Goal: Task Accomplishment & Management: Manage account settings

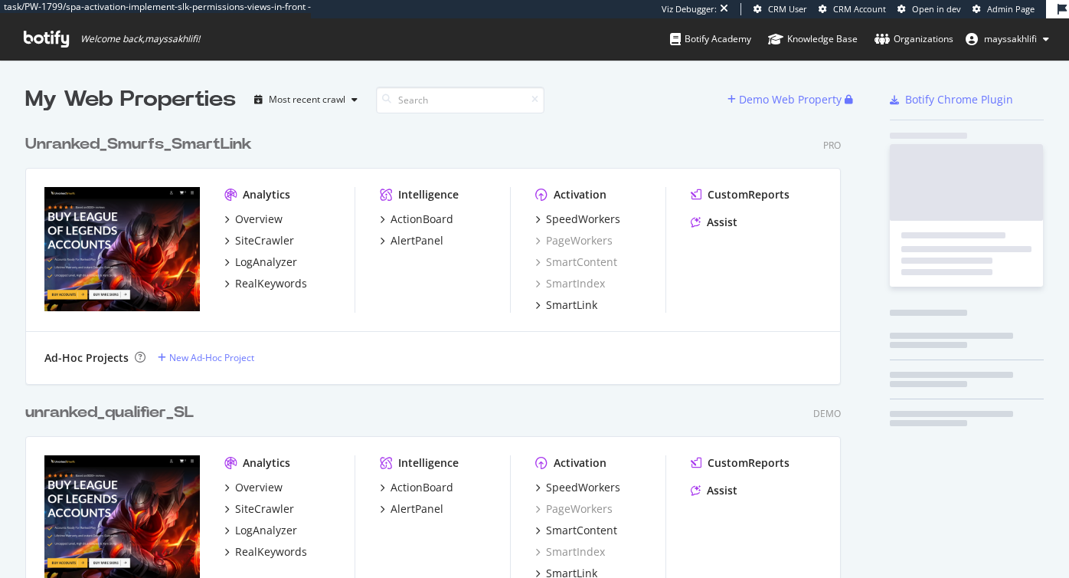
scroll to position [3621, 828]
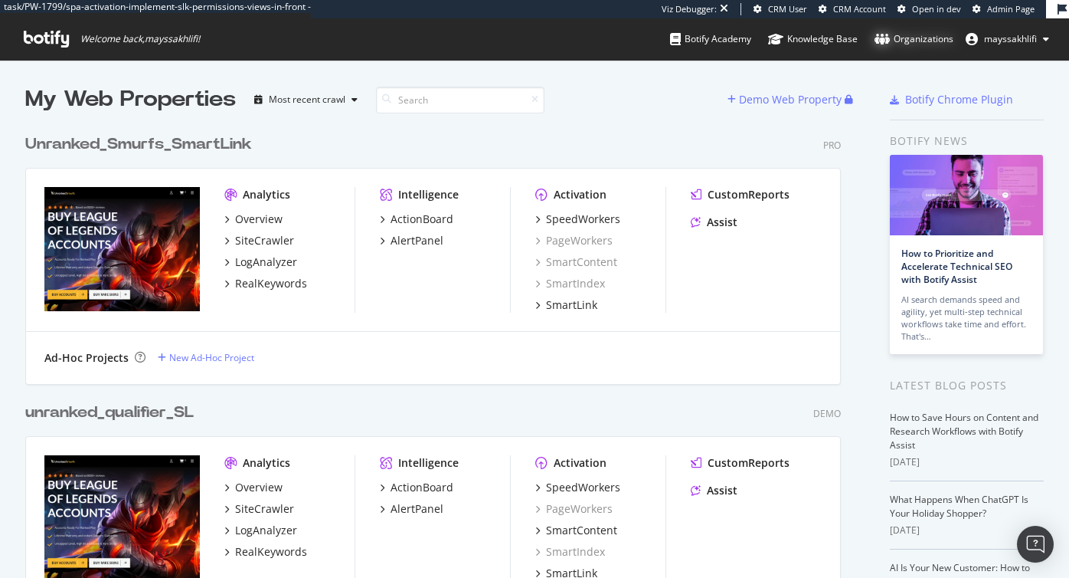
click at [932, 40] on div "Organizations" at bounding box center [914, 38] width 79 height 15
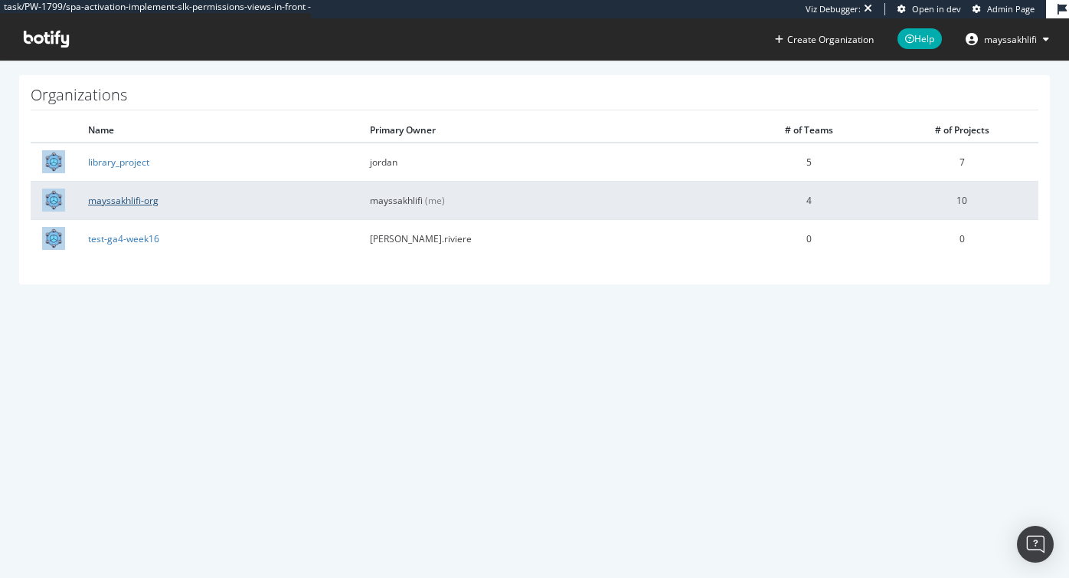
click at [137, 202] on link "mayssakhlifi-org" at bounding box center [123, 200] width 70 height 13
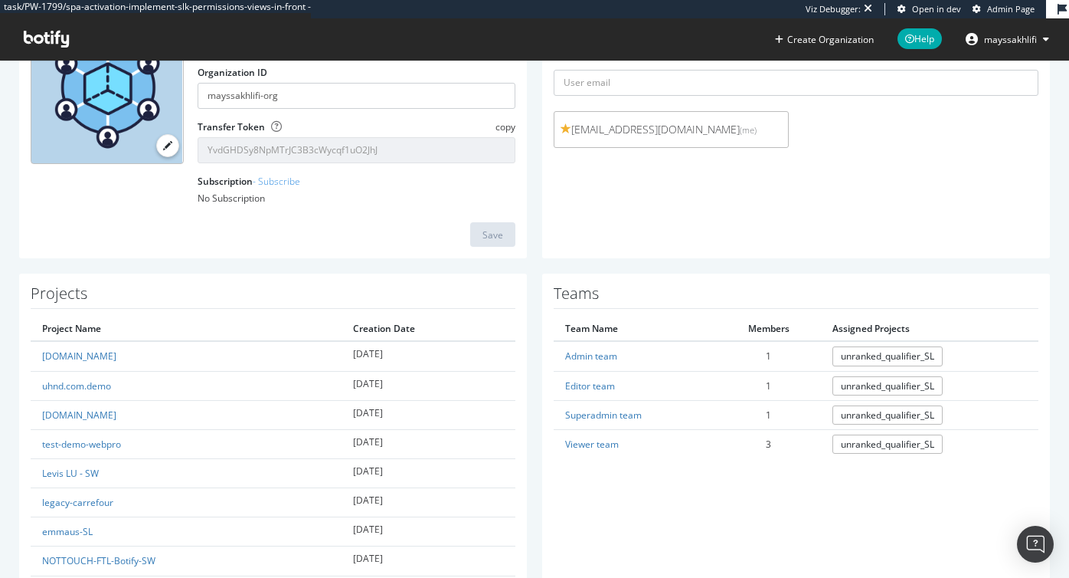
scroll to position [197, 0]
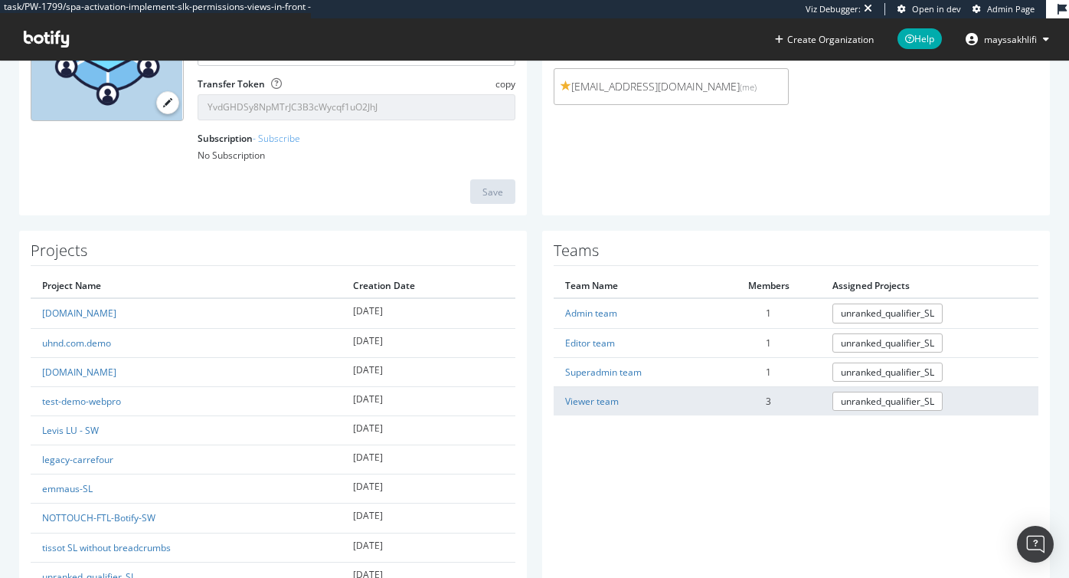
click at [591, 394] on td "Viewer team" at bounding box center [635, 400] width 162 height 29
click at [586, 394] on link "Viewer team" at bounding box center [592, 400] width 54 height 13
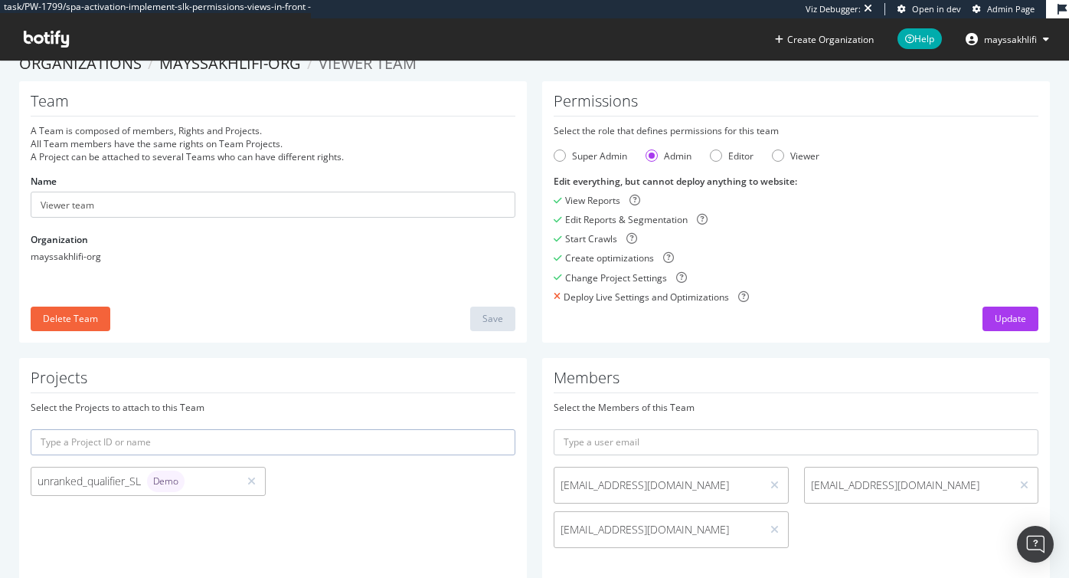
scroll to position [8, 0]
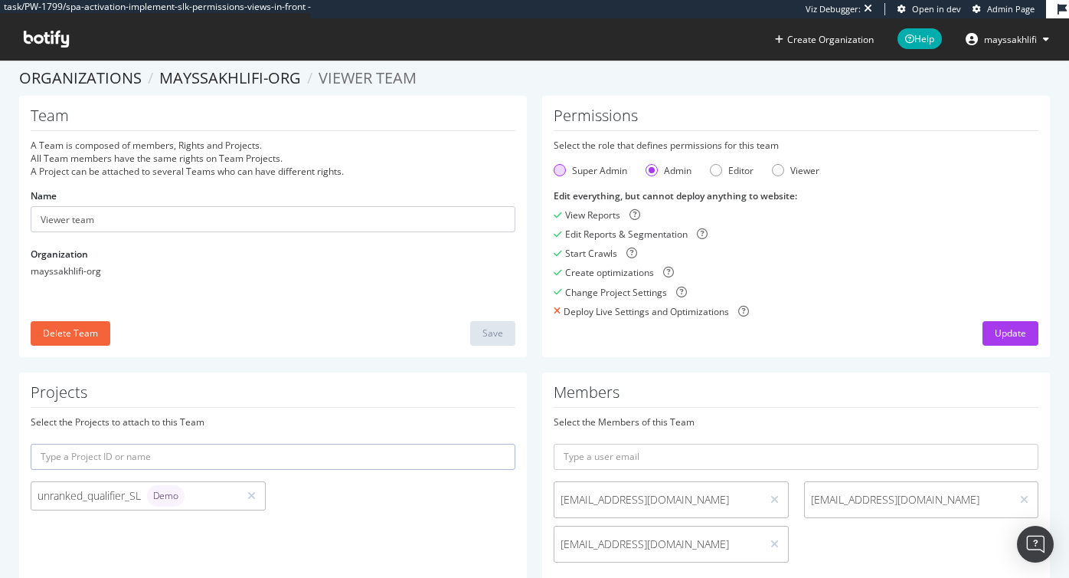
click at [610, 164] on div "Super Admin" at bounding box center [599, 170] width 55 height 13
click at [1006, 331] on div "Update" at bounding box center [1010, 332] width 31 height 13
click at [994, 39] on span "mayssakhlifi" at bounding box center [1010, 39] width 53 height 13
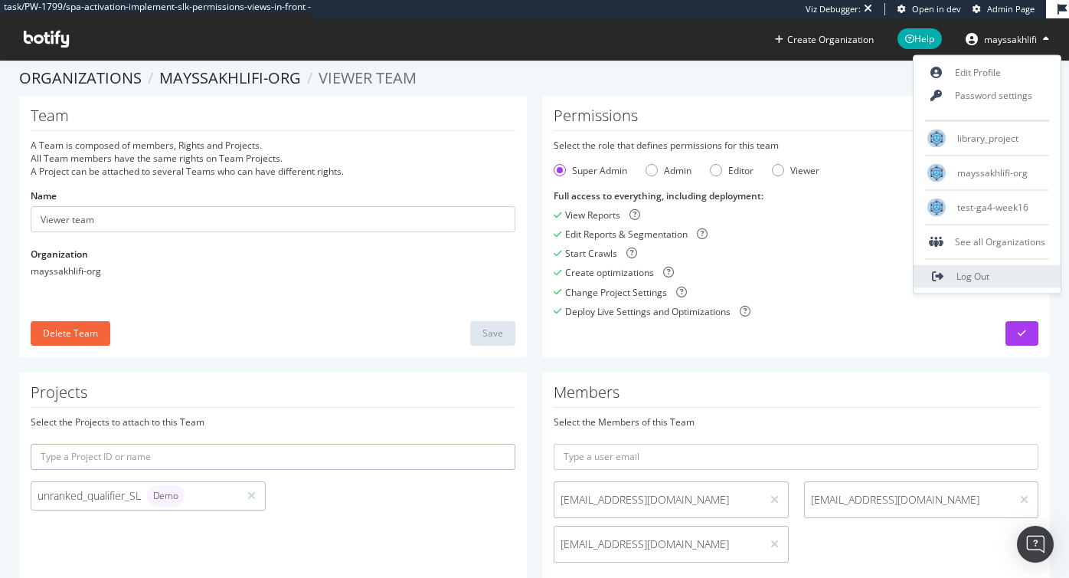
click at [961, 271] on span "Log Out" at bounding box center [973, 276] width 33 height 13
